Goal: Find specific page/section: Find specific page/section

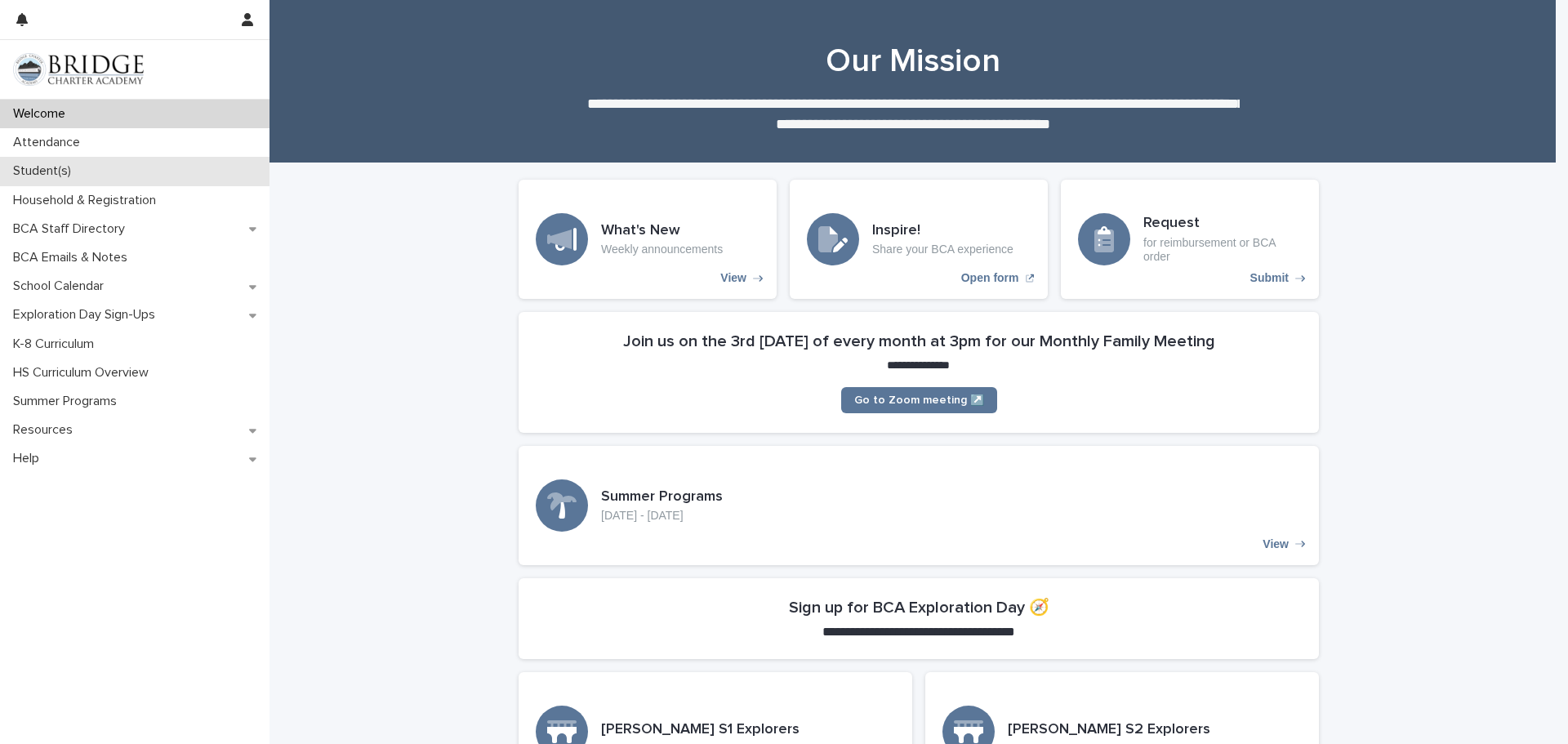
click at [55, 174] on p "Student(s)" at bounding box center [46, 171] width 77 height 16
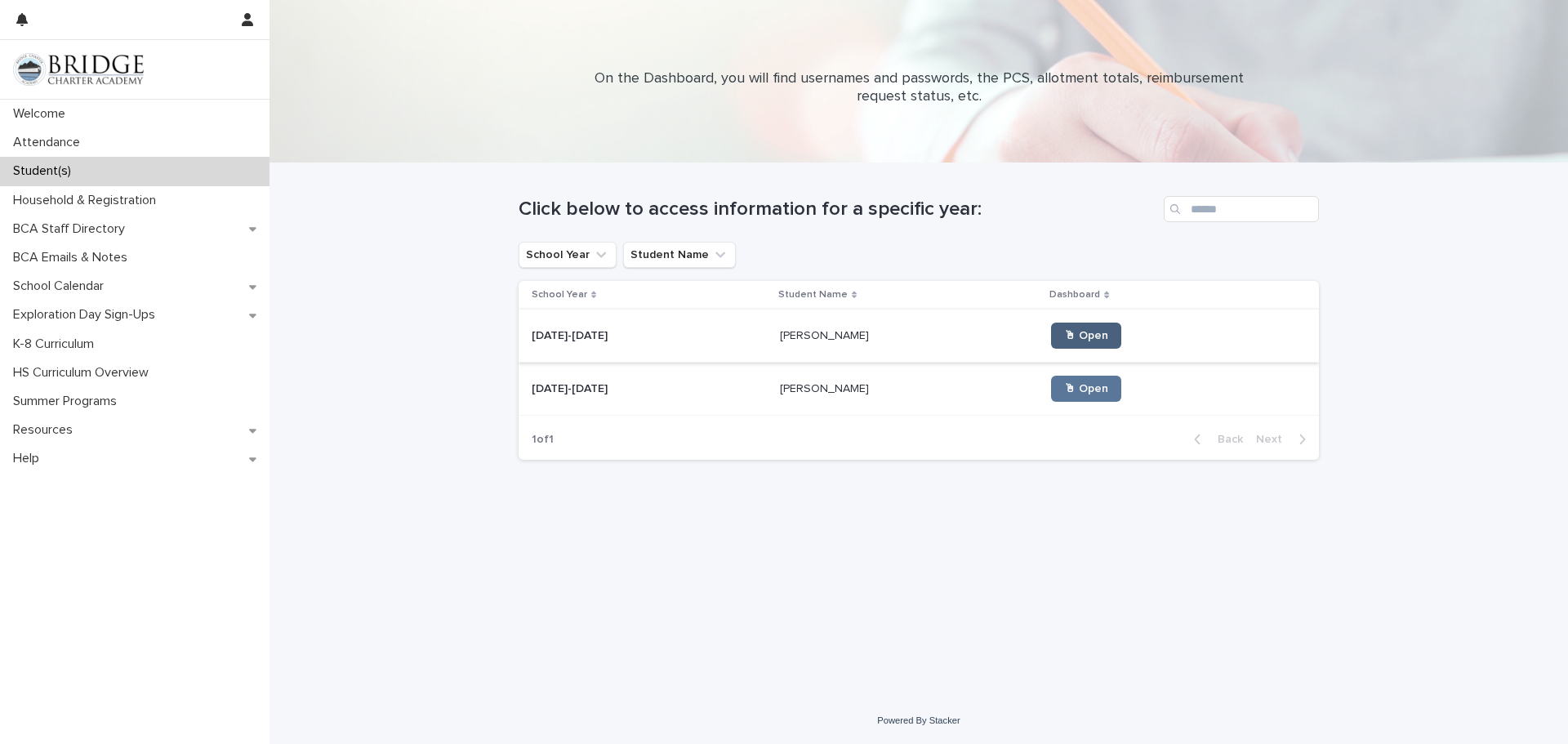
click at [1075, 330] on span "🖱 Open" at bounding box center [1086, 336] width 45 height 12
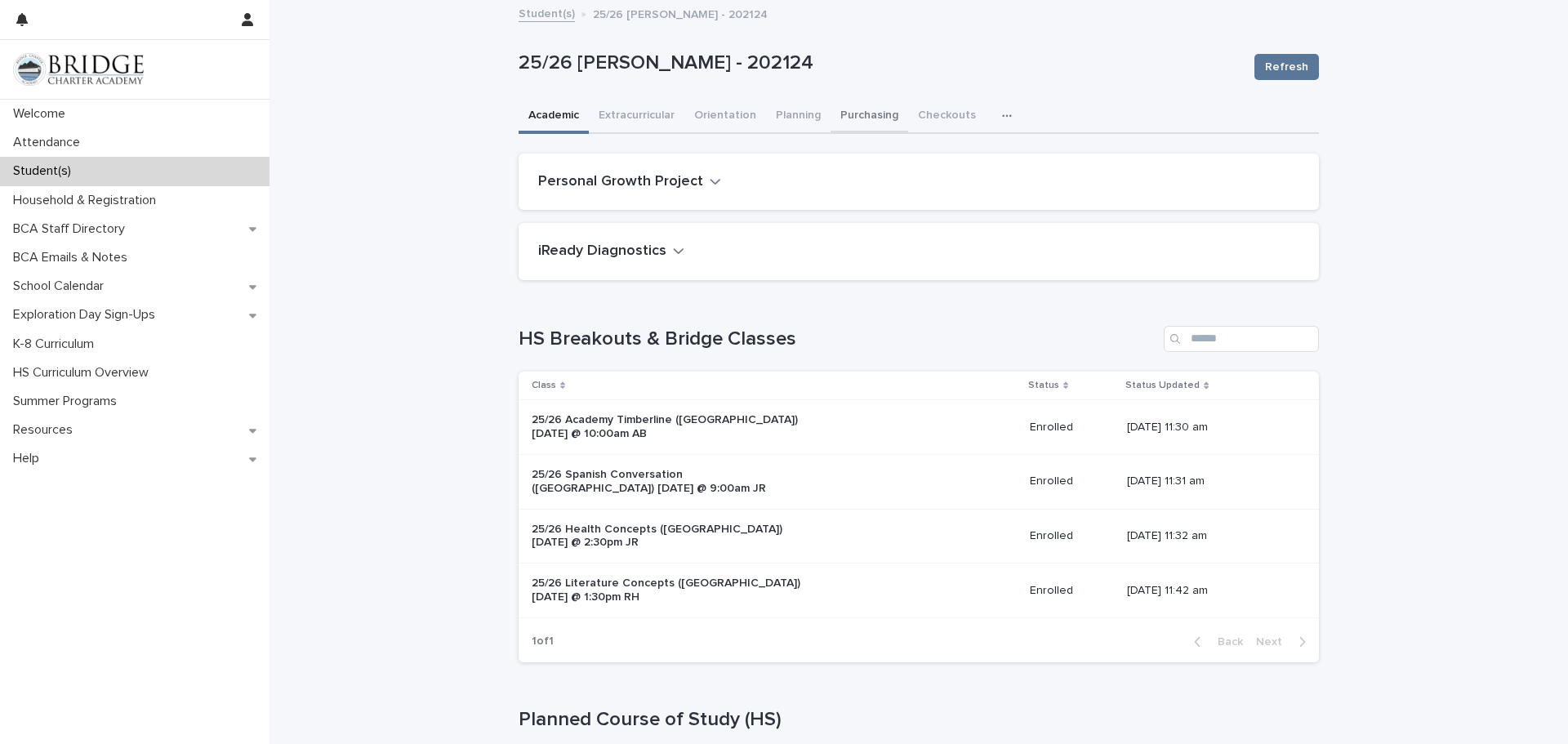
click at [854, 115] on button "Purchasing" at bounding box center [869, 117] width 77 height 35
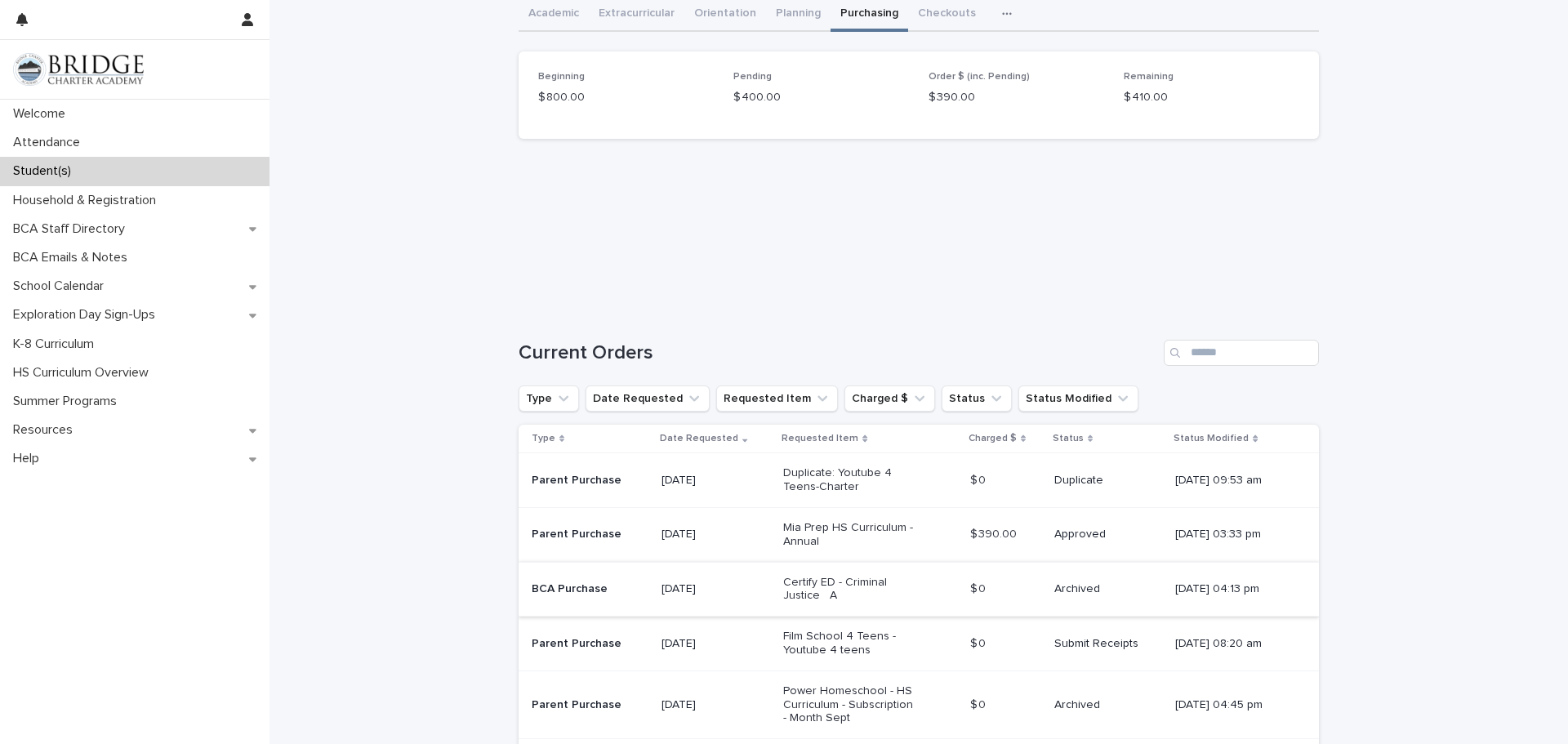
scroll to position [245, 0]
